Goal: Obtain resource: Download file/media

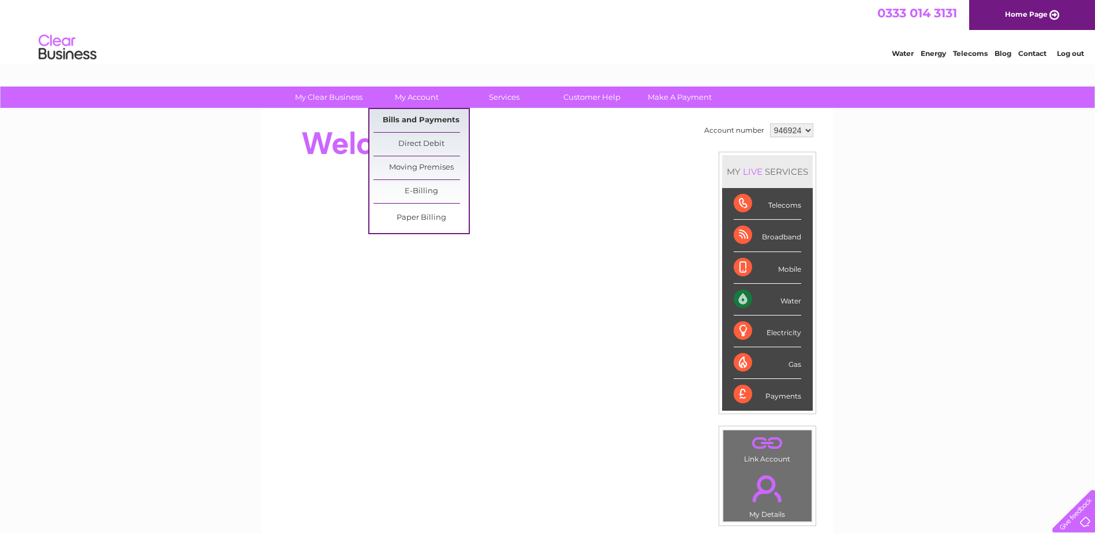
click at [409, 116] on link "Bills and Payments" at bounding box center [421, 120] width 95 height 23
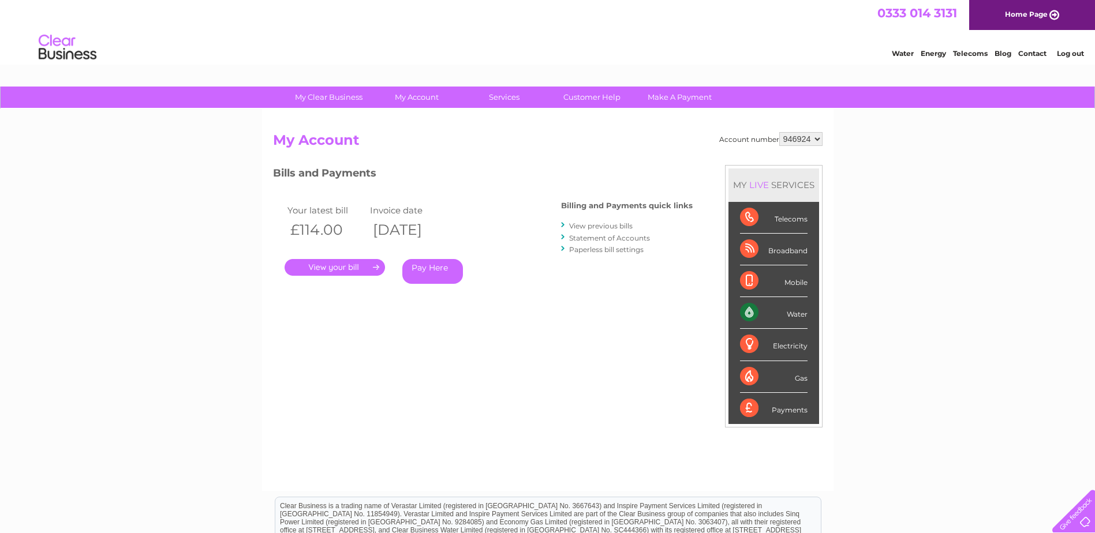
click at [354, 262] on link "." at bounding box center [335, 267] width 100 height 17
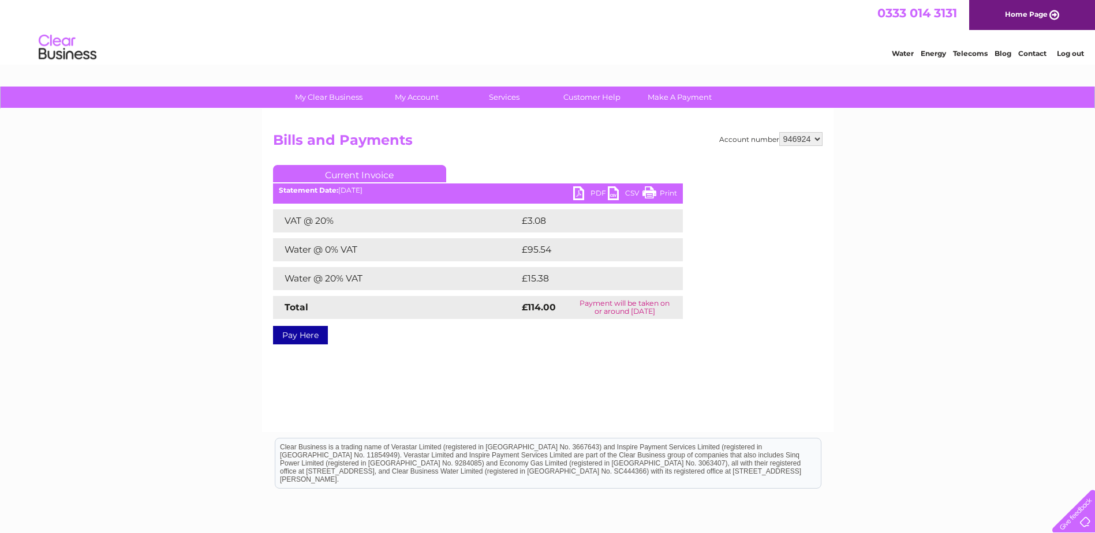
click at [589, 193] on link "PDF" at bounding box center [590, 194] width 35 height 17
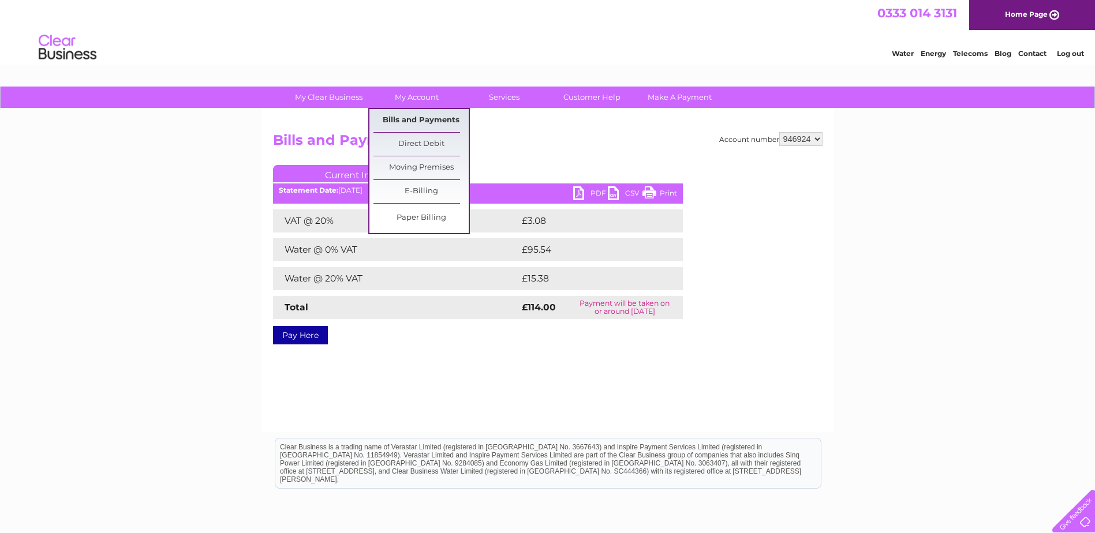
click at [415, 115] on link "Bills and Payments" at bounding box center [421, 120] width 95 height 23
click at [425, 121] on link "Bills and Payments" at bounding box center [421, 120] width 95 height 23
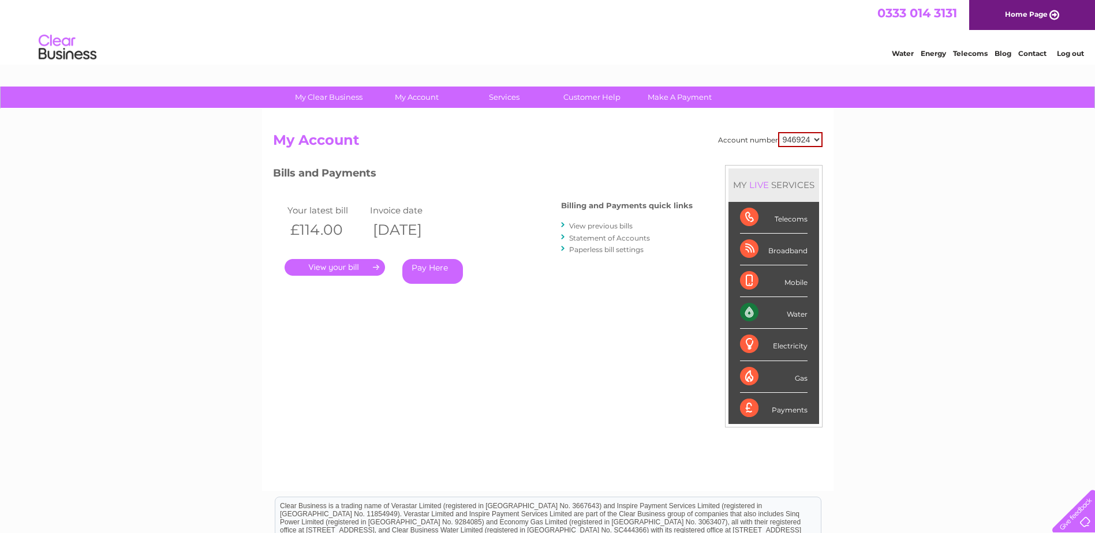
click at [596, 227] on link "View previous bills" at bounding box center [601, 226] width 64 height 9
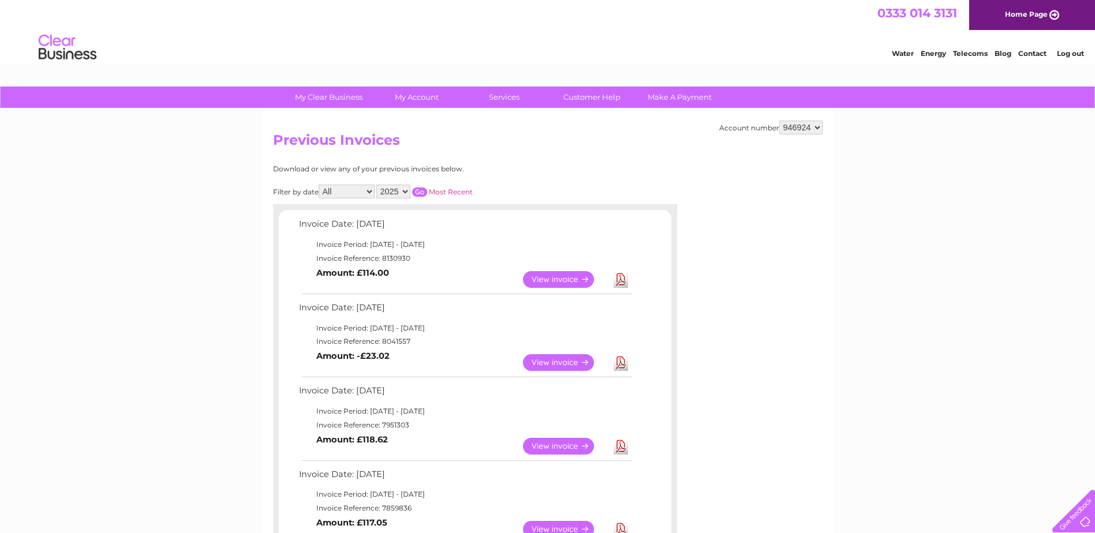
click at [618, 447] on link "Download" at bounding box center [621, 446] width 14 height 17
